Goal: Communication & Community: Answer question/provide support

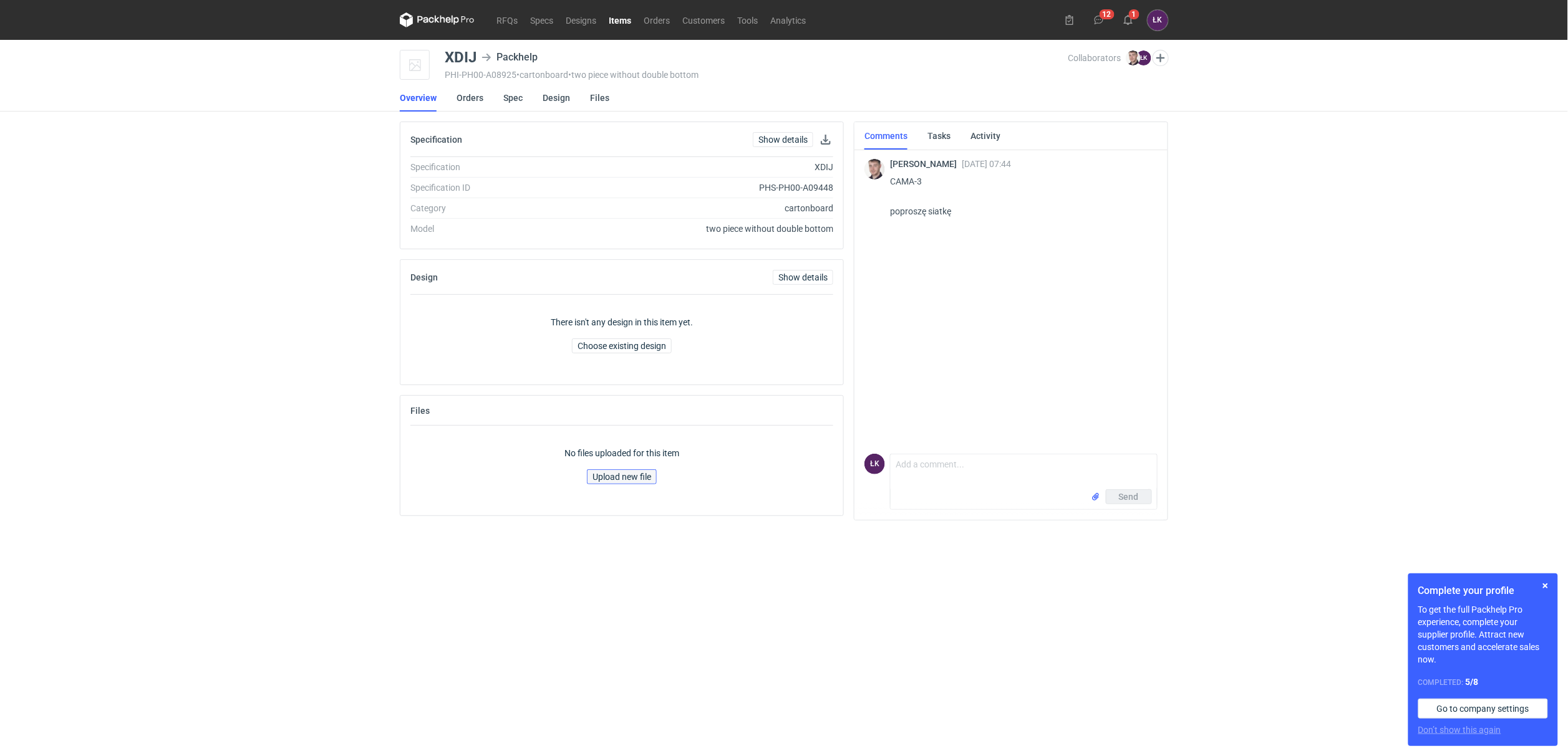
click at [624, 476] on span "Upload new file" at bounding box center [622, 477] width 59 height 9
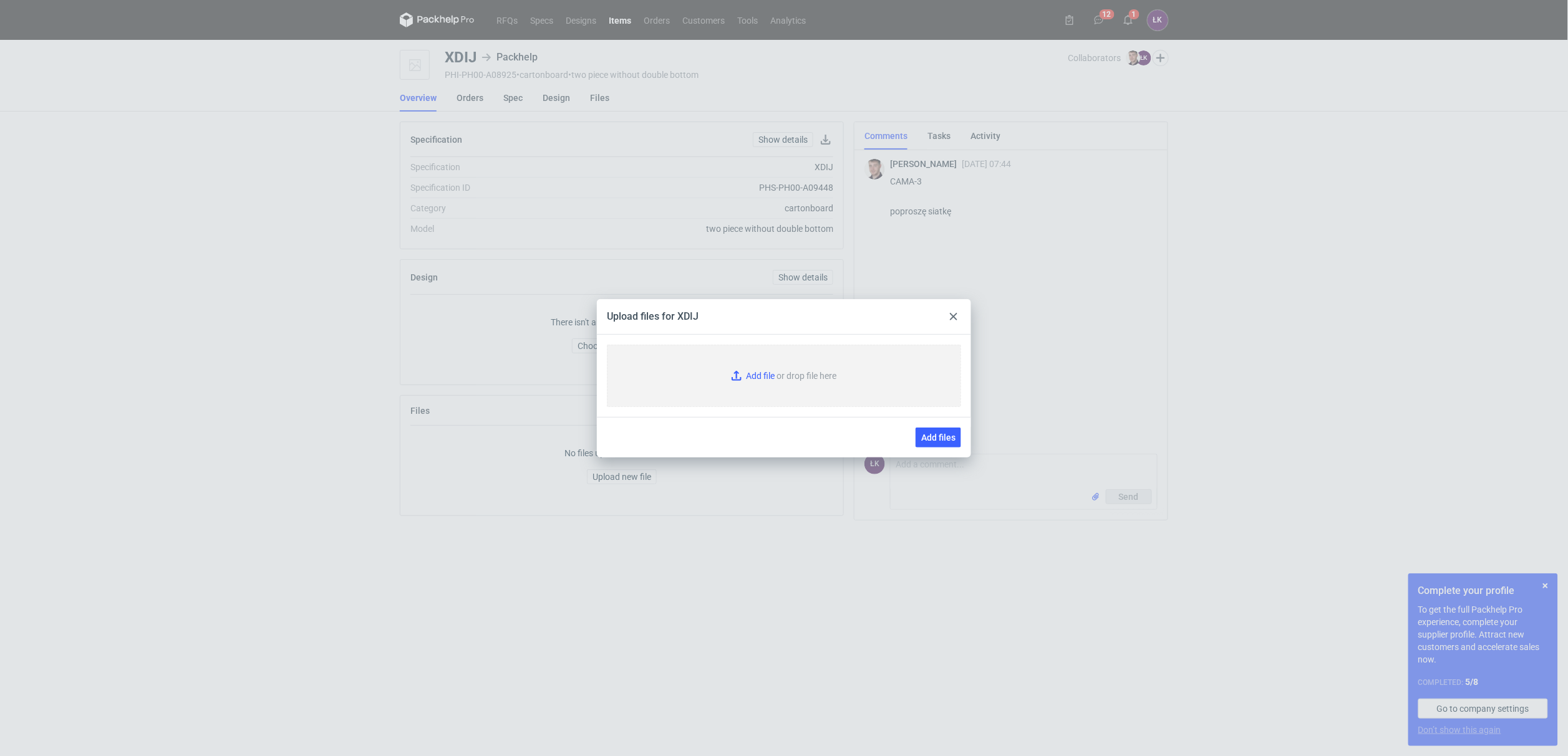
click at [753, 370] on input "Add file or drop file here" at bounding box center [784, 376] width 354 height 63
type input "C:\fakepath\XDIJ [DATE] v2.pdf"
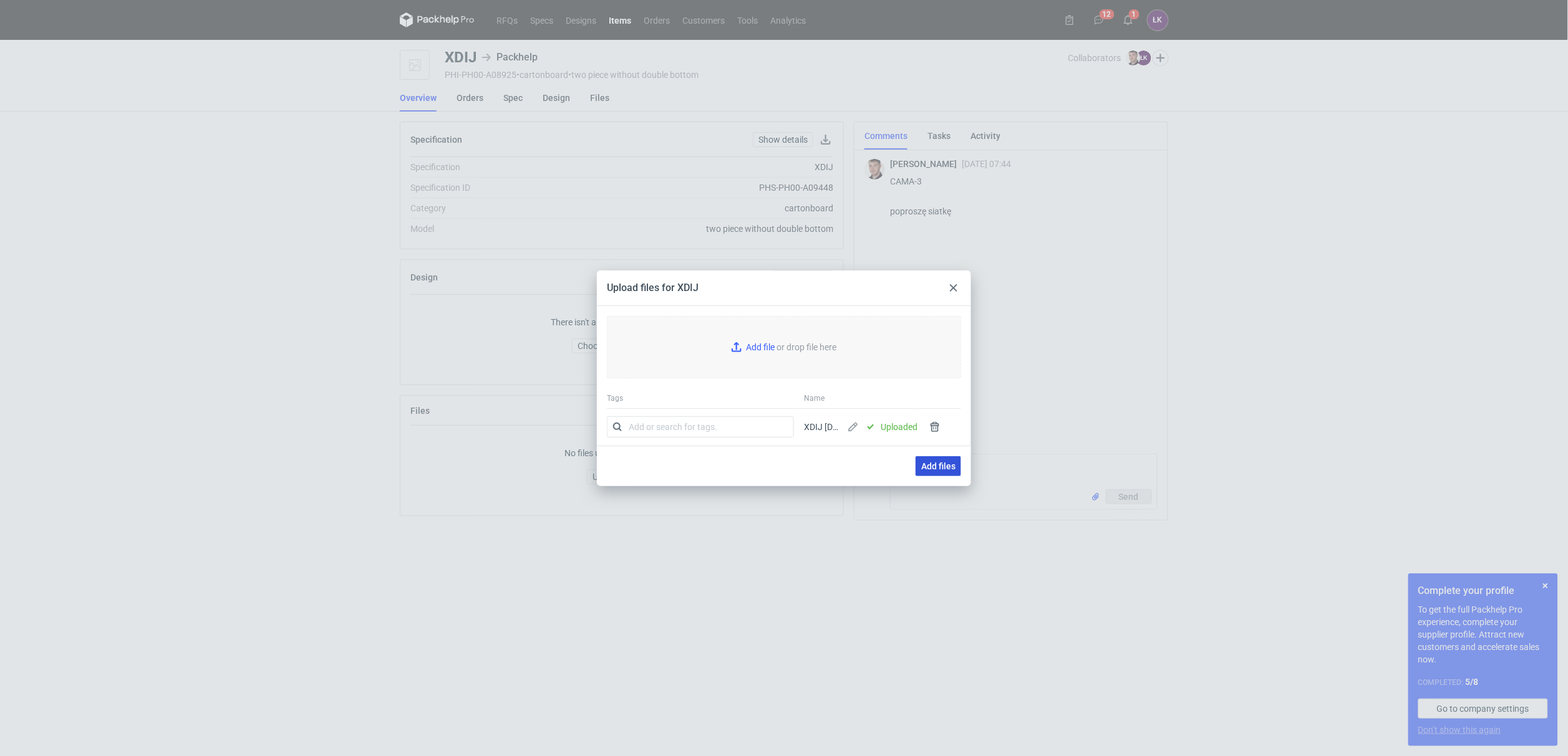
click at [945, 465] on span "Add files" at bounding box center [938, 466] width 34 height 9
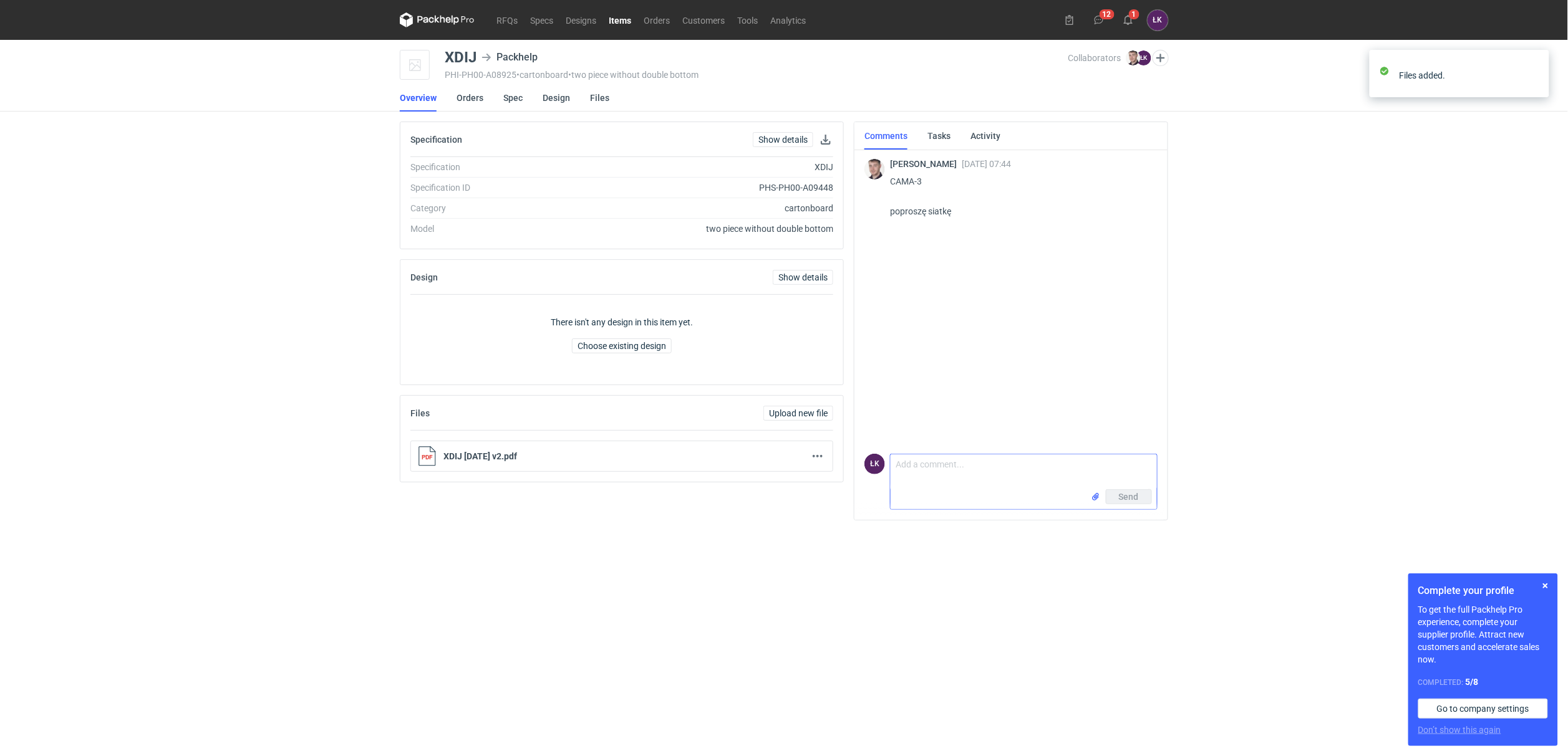
click at [917, 464] on textarea "Comment message" at bounding box center [1023, 472] width 266 height 35
type textarea "Dzień dobry [PERSON_NAME], siatka załączona"
click at [814, 458] on button "button" at bounding box center [818, 457] width 15 height 15
click at [748, 484] on button "Download" at bounding box center [762, 485] width 115 height 20
click at [178, 309] on div "RFQs Specs Designs Items Orders Customers Tools Analytics 12 1 ŁK [PERSON_NAME]…" at bounding box center [784, 378] width 1568 height 756
